Goal: Task Accomplishment & Management: Use online tool/utility

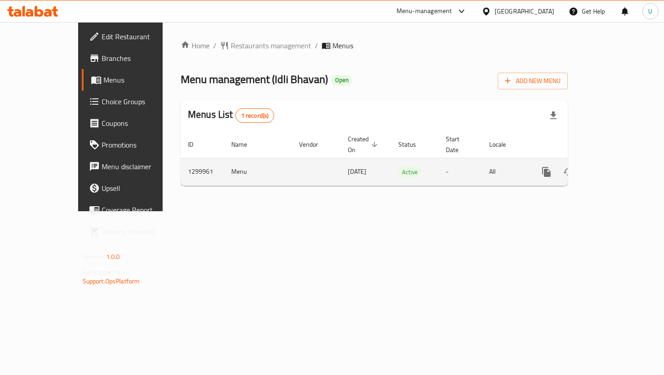
click at [617, 167] on icon "enhanced table" at bounding box center [611, 172] width 11 height 11
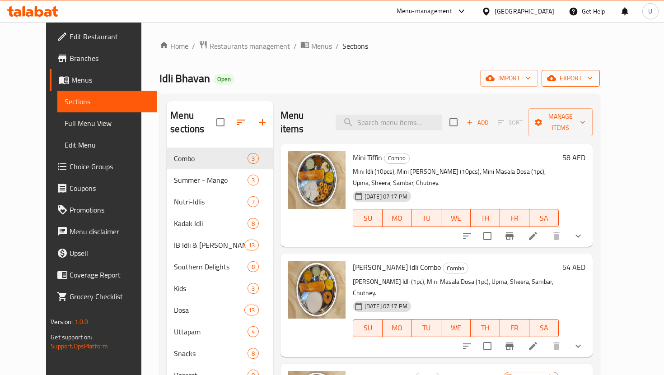
click at [592, 80] on span "export" at bounding box center [570, 78] width 44 height 11
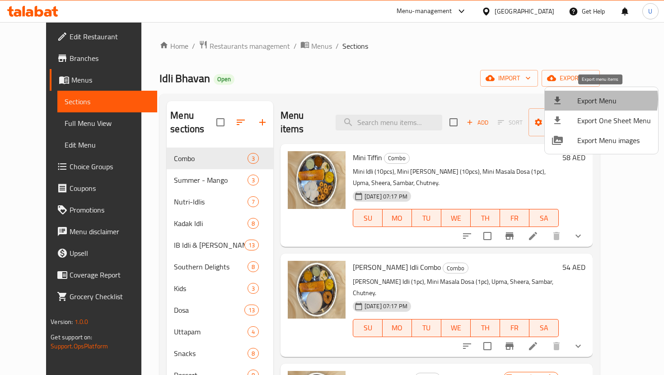
click at [600, 99] on span "Export Menu" at bounding box center [614, 100] width 74 height 11
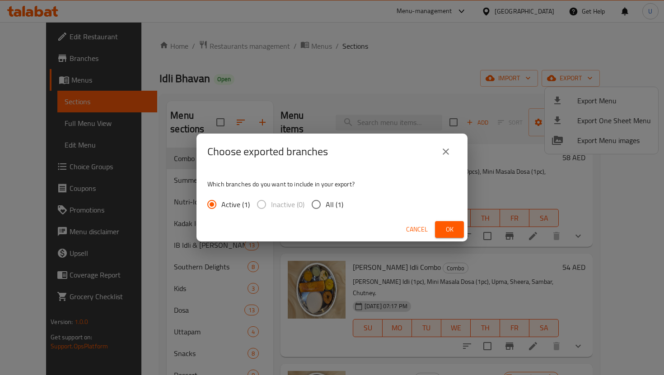
click at [449, 227] on span "Ok" at bounding box center [449, 229] width 14 height 11
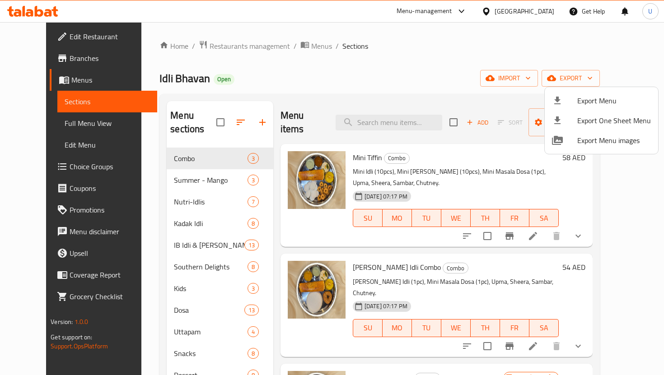
click at [494, 50] on div at bounding box center [332, 187] width 664 height 375
click at [57, 107] on link "Sections" at bounding box center [106, 102] width 99 height 22
click at [65, 99] on span "Sections" at bounding box center [107, 101] width 85 height 11
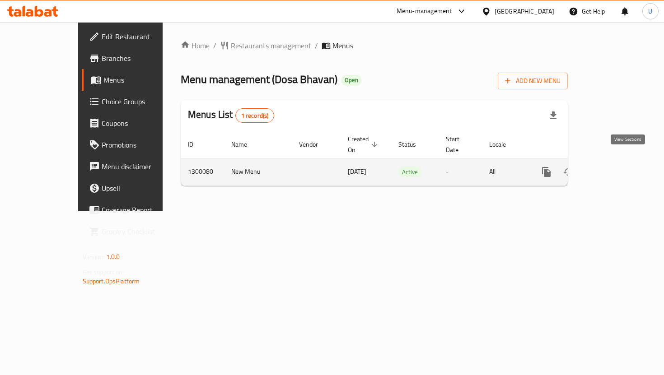
click at [617, 167] on icon "enhanced table" at bounding box center [611, 172] width 11 height 11
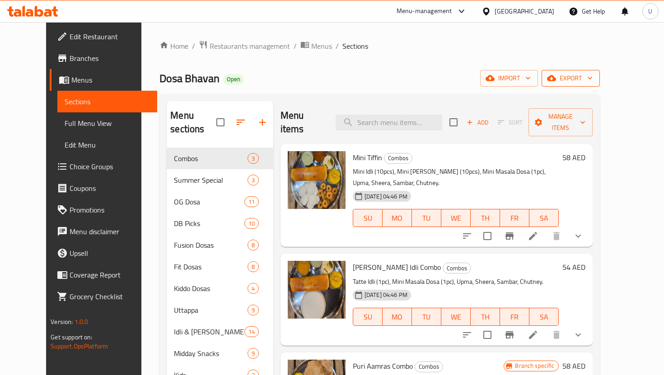
click at [592, 82] on span "export" at bounding box center [570, 78] width 44 height 11
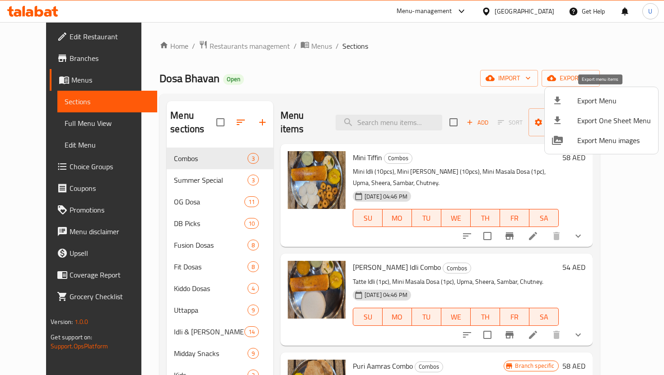
click at [618, 97] on span "Export Menu" at bounding box center [614, 100] width 74 height 11
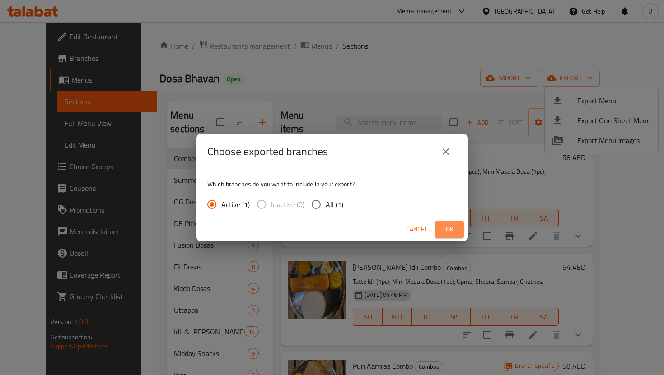
click at [448, 227] on span "Ok" at bounding box center [449, 229] width 14 height 11
